Goal: Task Accomplishment & Management: Manage account settings

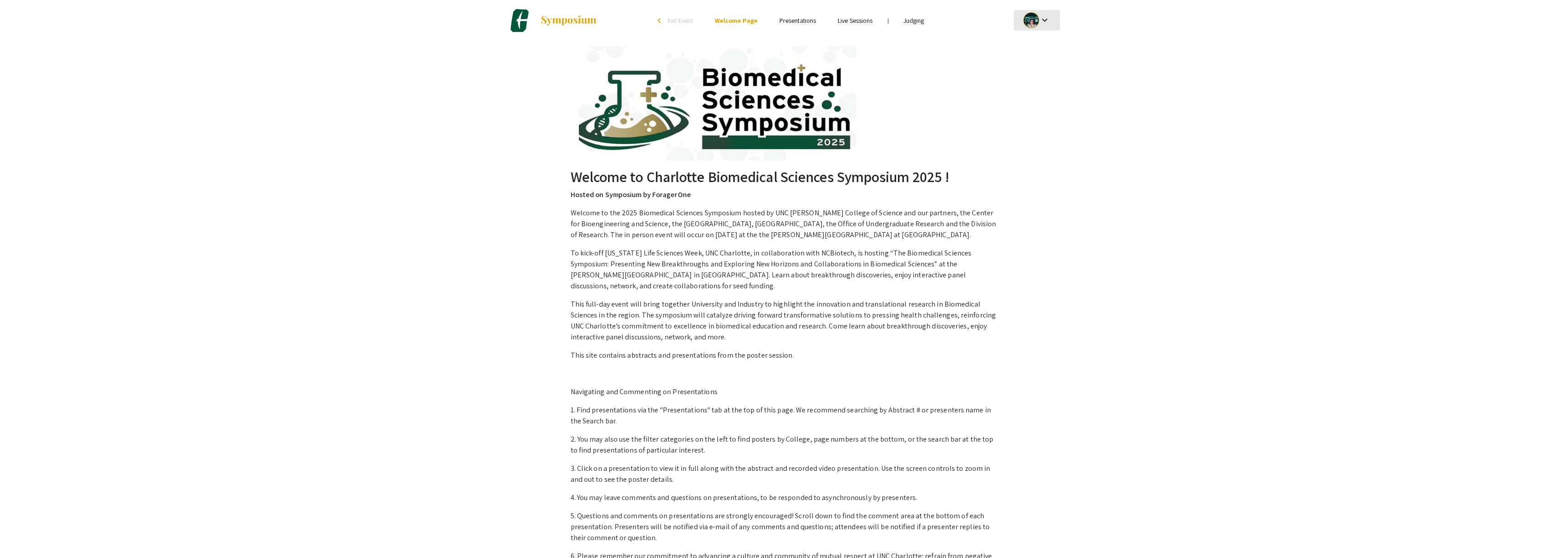
click at [1043, 19] on mat-icon "keyboard_arrow_down" at bounding box center [1044, 20] width 11 height 11
click at [1035, 65] on button "My Submissions" at bounding box center [1041, 66] width 56 height 22
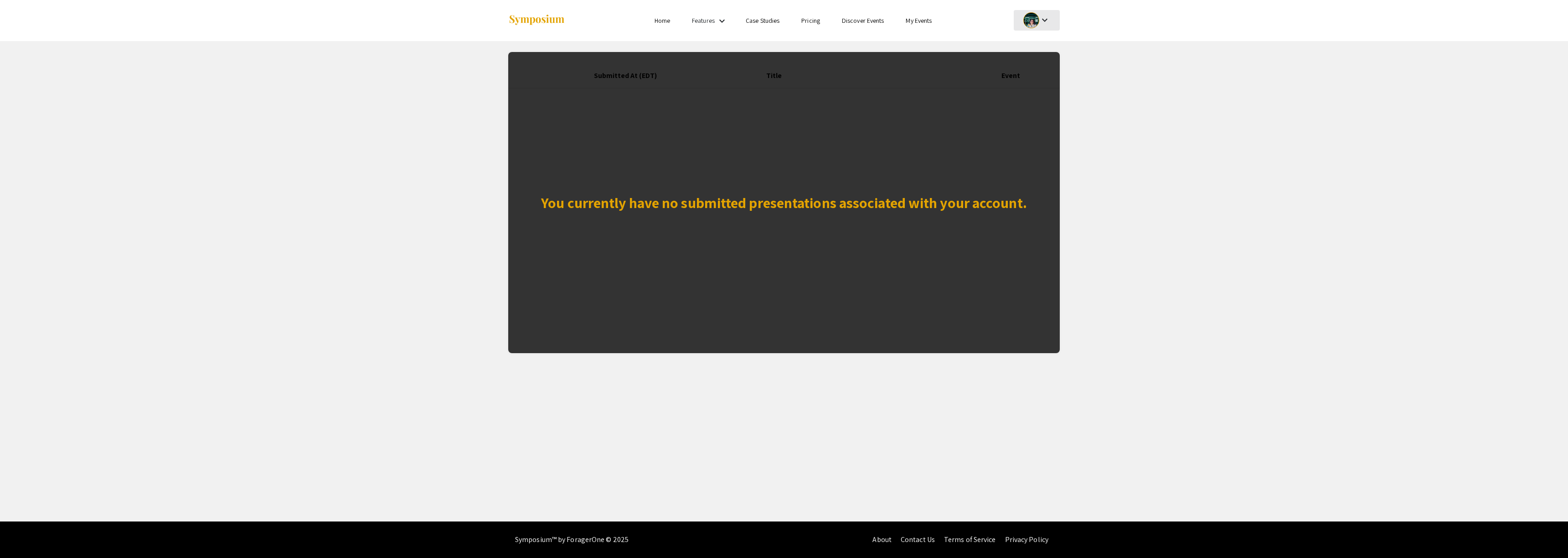
click at [1042, 22] on mat-icon "keyboard_arrow_down" at bounding box center [1044, 20] width 11 height 11
click at [1040, 41] on button "My Account" at bounding box center [1041, 44] width 56 height 22
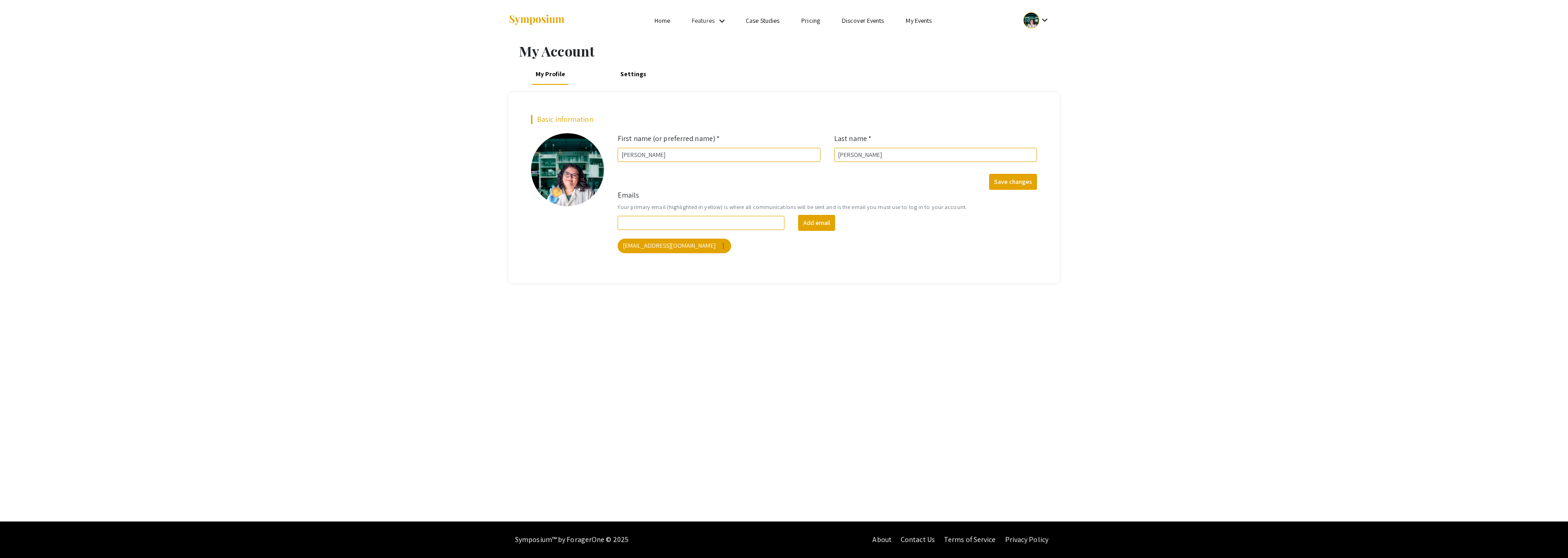
click at [662, 13] on div at bounding box center [599, 20] width 182 height 41
click at [668, 12] on div at bounding box center [599, 20] width 182 height 41
click at [662, 21] on link "Home" at bounding box center [662, 20] width 15 height 8
